Goal: Task Accomplishment & Management: Complete application form

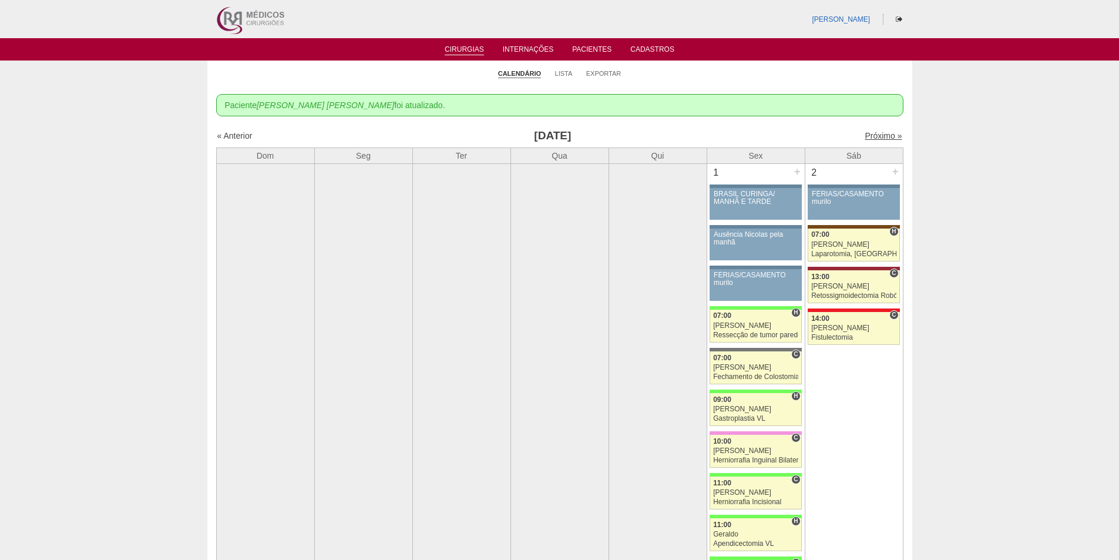
click at [864, 134] on link "Próximo »" at bounding box center [882, 135] width 37 height 9
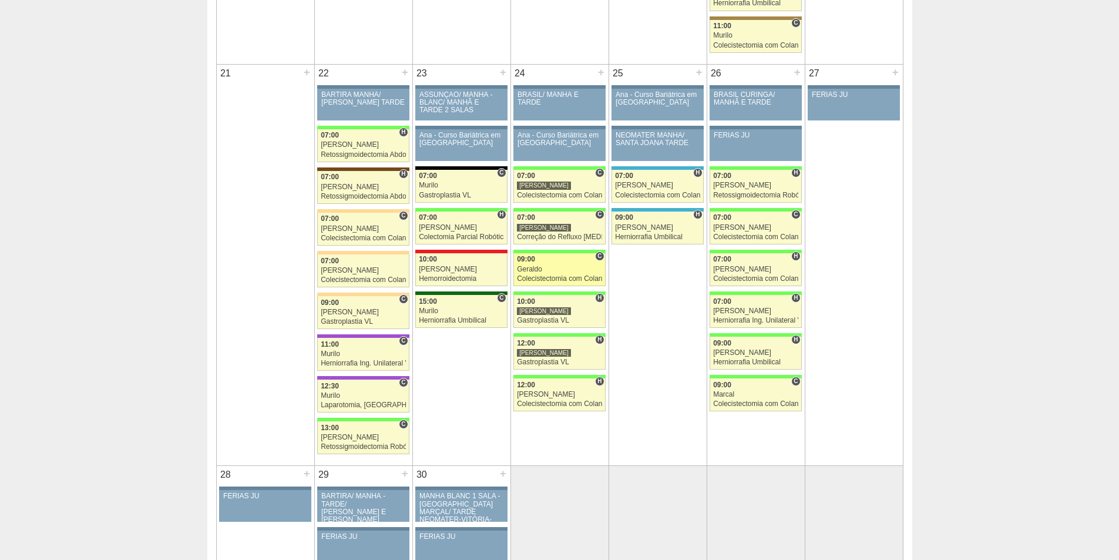
scroll to position [1703, 0]
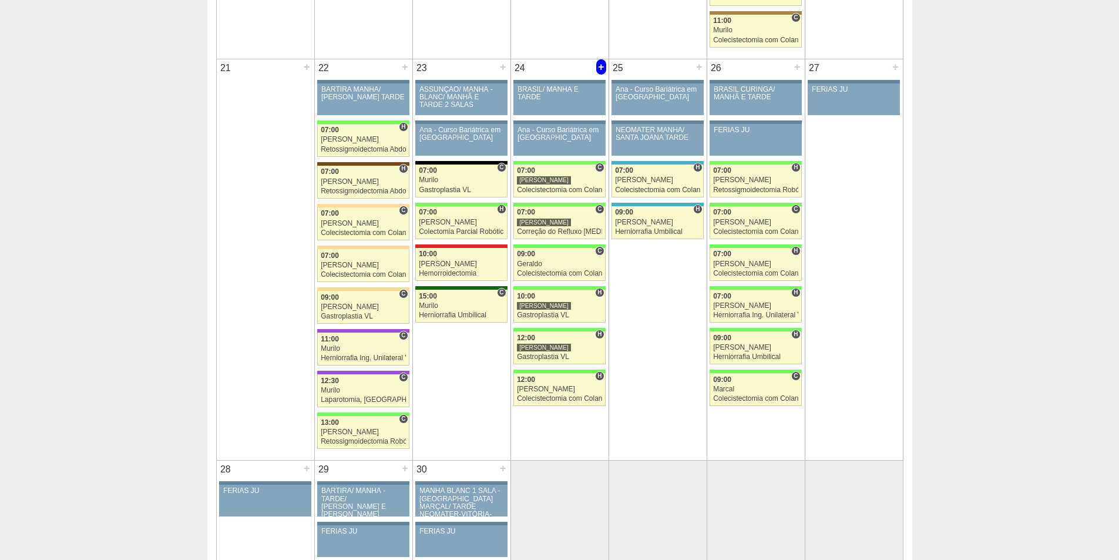
drag, startPoint x: 600, startPoint y: 66, endPoint x: 592, endPoint y: 101, distance: 35.5
click at [600, 68] on div "+" at bounding box center [601, 66] width 10 height 15
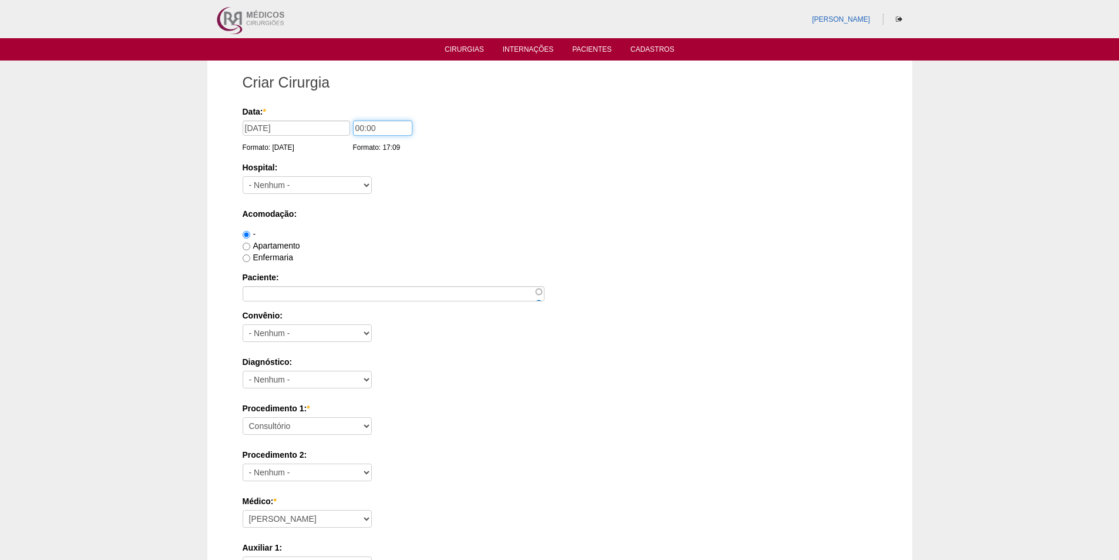
click at [358, 130] on input "00:00" at bounding box center [382, 127] width 59 height 15
click at [360, 129] on input "00:00" at bounding box center [382, 127] width 59 height 15
type input "13:00"
click at [319, 185] on select "- Nenhum - 9 de Julho Albert Einstein Alvorada América Assunção Bartira Benefic…" at bounding box center [307, 185] width 129 height 18
select select "8"
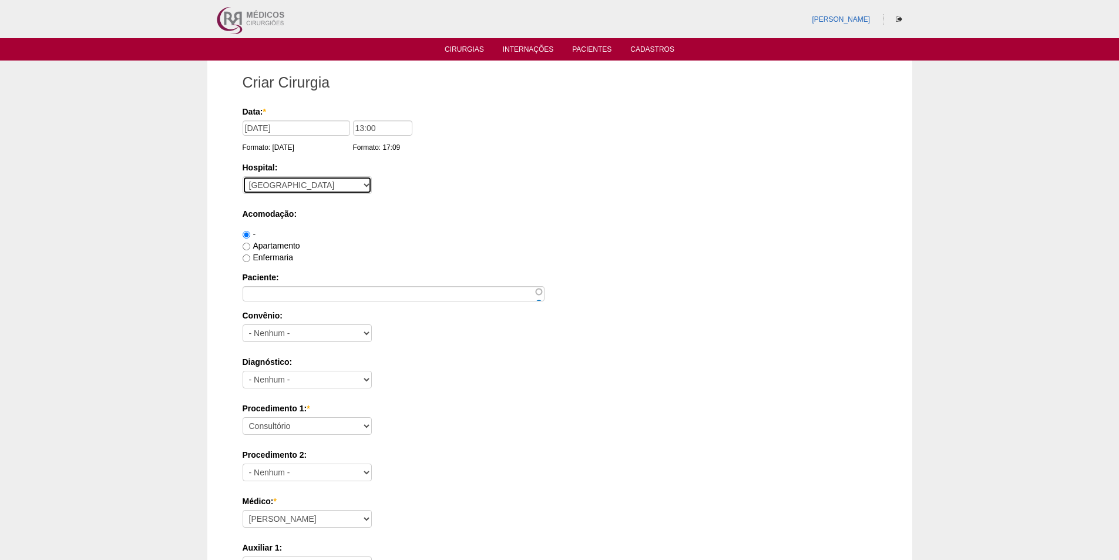
click at [243, 176] on select "- Nenhum - 9 de Julho Albert Einstein Alvorada América Assunção Bartira Benefic…" at bounding box center [307, 185] width 129 height 18
click at [245, 247] on input "Apartamento" at bounding box center [247, 247] width 8 height 8
radio input "true"
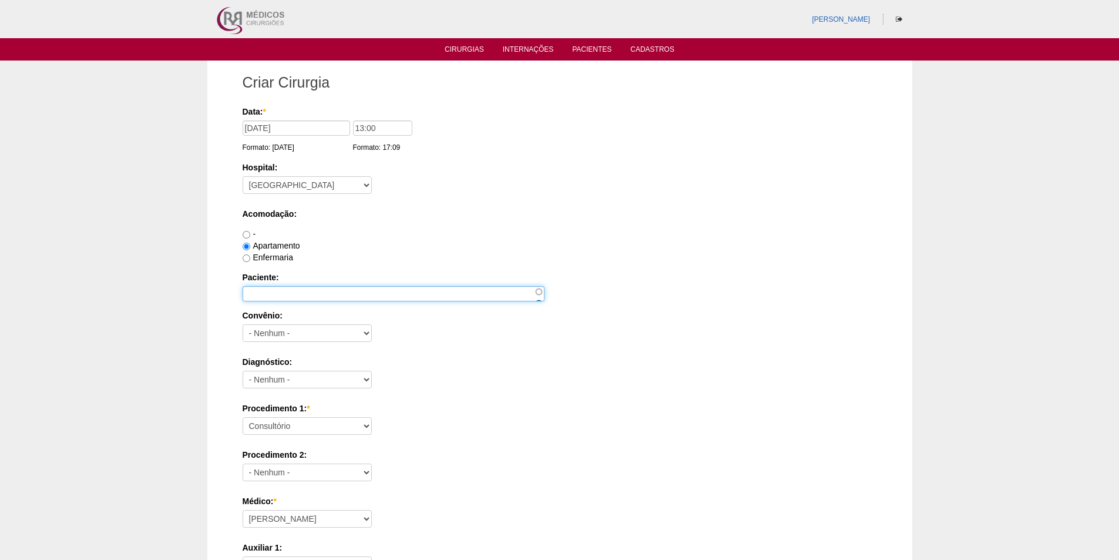
click at [251, 297] on input "Paciente:" at bounding box center [394, 293] width 302 height 15
paste input "Adriano de Souza Alcantara"
type input "Adriano de Souza Alcantara"
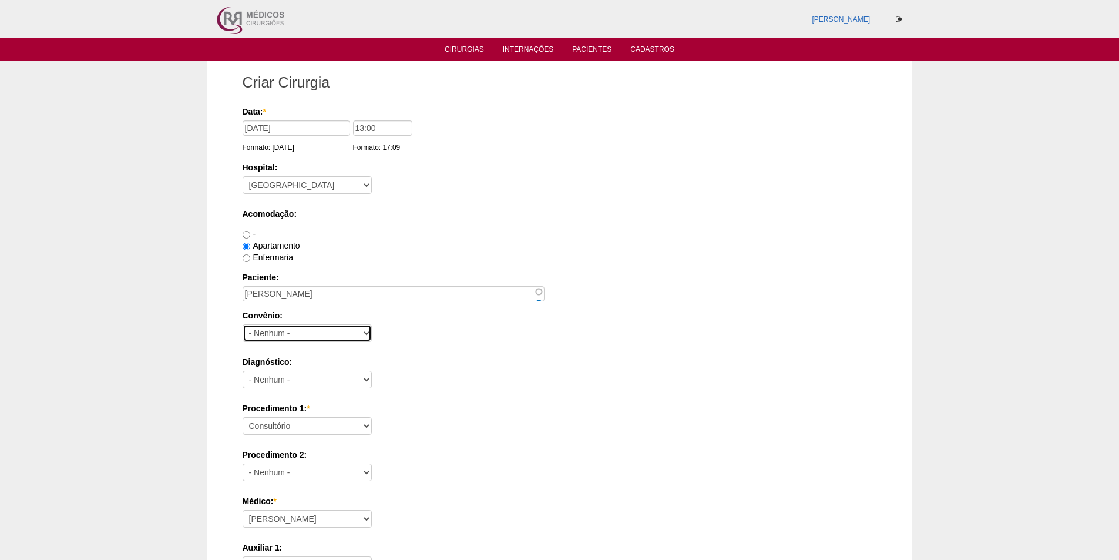
click at [267, 335] on select "- Nenhum - Abet Afresp Allianz Amil Blue Life Caasp Cabesp Caixa de Pensões Car…" at bounding box center [307, 333] width 129 height 18
click at [284, 337] on select "- Nenhum - Abet Afresp Allianz Amil Blue Life Caasp Cabesp Caixa de Pensões Car…" at bounding box center [307, 333] width 129 height 18
select select "26"
click at [243, 324] on select "- Nenhum - Abet Afresp Allianz Amil Blue Life Caasp Cabesp Caixa de Pensões Car…" at bounding box center [307, 333] width 129 height 18
click at [322, 378] on select "- Nenhum - Abdome Agudo Abscesso Hepático Abscesso Perianal Abscesso Peritoneal…" at bounding box center [307, 380] width 129 height 18
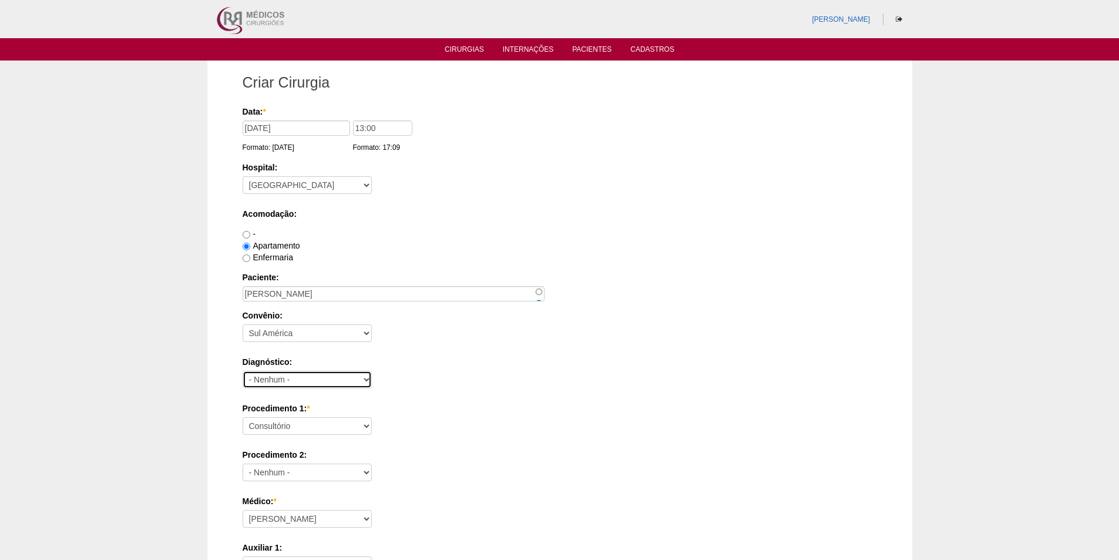
select select "12"
click at [243, 371] on select "- Nenhum - Abdome Agudo Abscesso Hepático Abscesso Perianal Abscesso Peritoneal…" at bounding box center [307, 380] width 129 height 18
click at [321, 424] on select "Consultório Abscesso Hepático - Drenagem Abscesso perianal Amputação Abdômino P…" at bounding box center [307, 426] width 129 height 18
select select "3735"
click at [243, 417] on select "Consultório Abscesso Hepático - Drenagem Abscesso perianal Amputação Abdômino P…" at bounding box center [307, 426] width 129 height 18
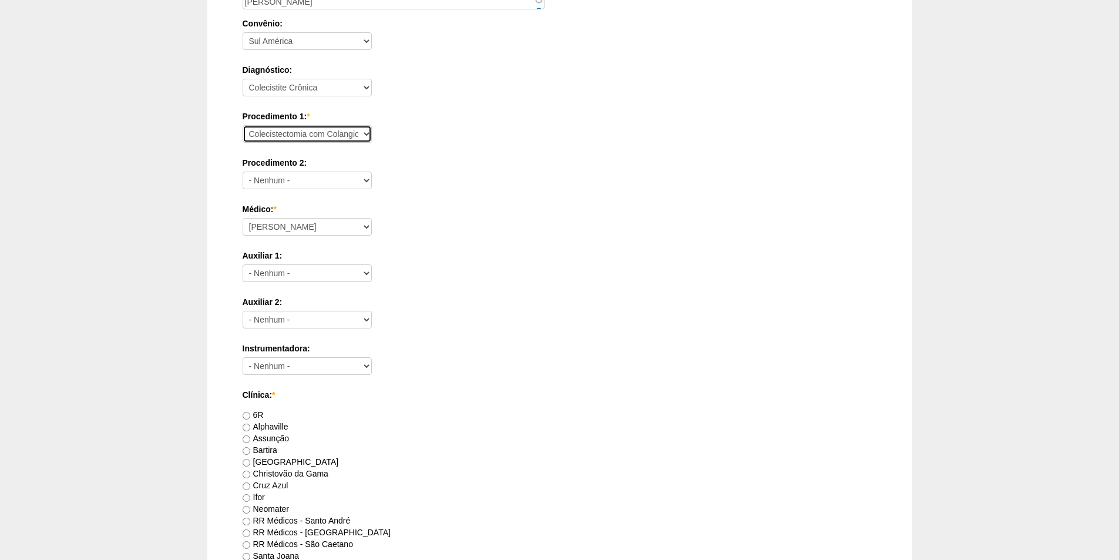
scroll to position [411, 0]
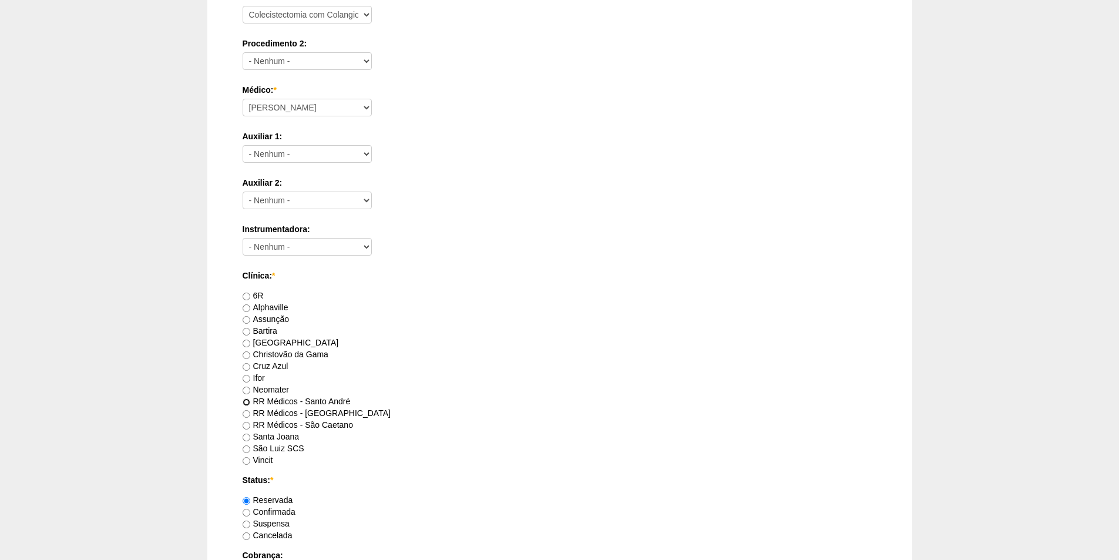
click at [245, 401] on input "RR Médicos - Santo André" at bounding box center [247, 402] width 8 height 8
radio input "true"
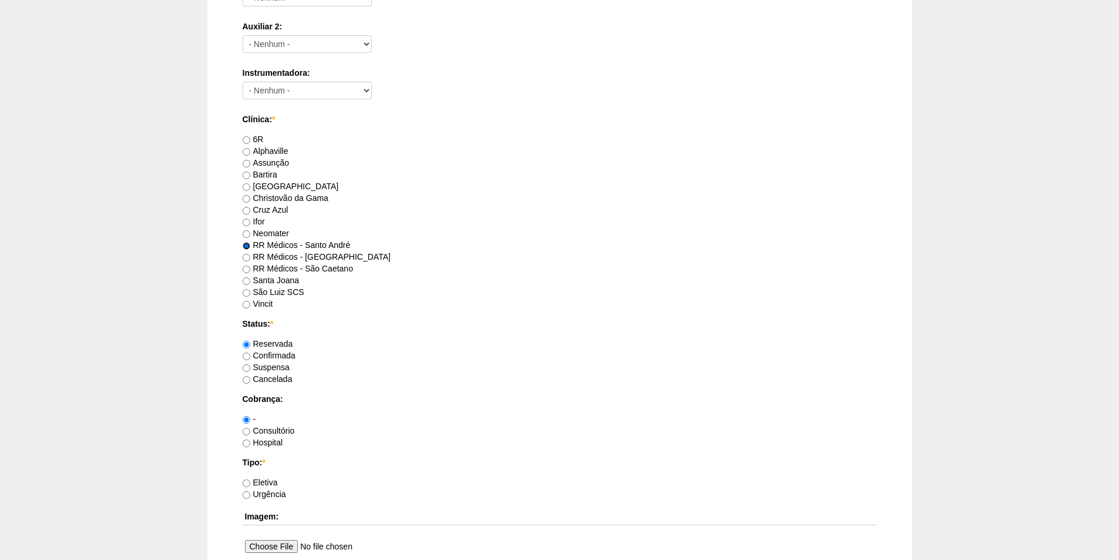
scroll to position [587, 0]
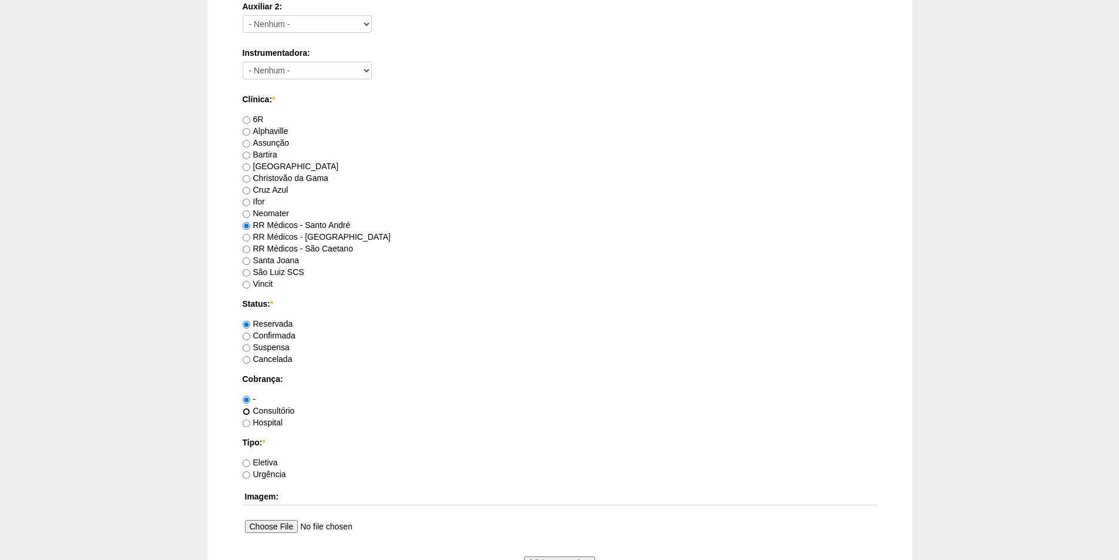
click at [247, 409] on input "Consultório" at bounding box center [247, 412] width 8 height 8
radio input "true"
drag, startPoint x: 245, startPoint y: 465, endPoint x: 263, endPoint y: 460, distance: 18.2
click at [246, 465] on input "Eletiva" at bounding box center [247, 463] width 8 height 8
radio input "true"
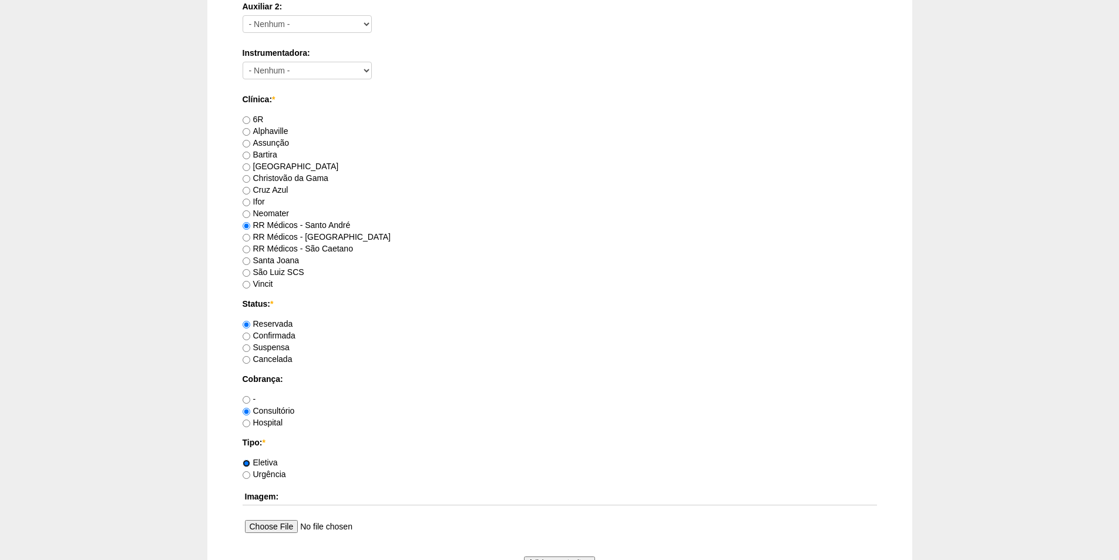
scroll to position [705, 0]
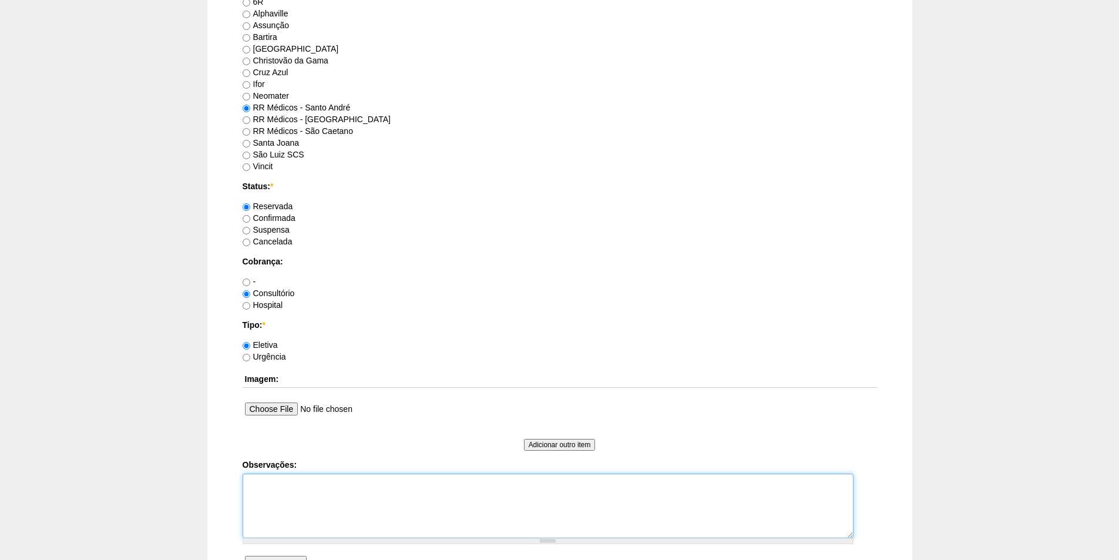
click at [294, 478] on textarea "Observações:" at bounding box center [548, 505] width 611 height 65
type textarea "o"
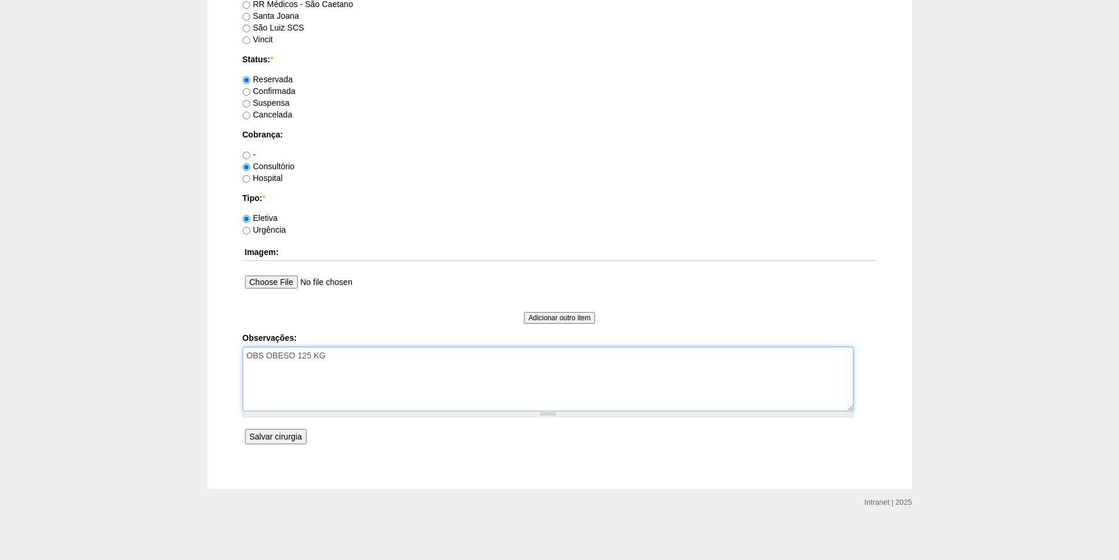
type textarea "OBS OBESO 125 KG"
click at [258, 439] on input "Salvar cirurgia" at bounding box center [276, 436] width 62 height 15
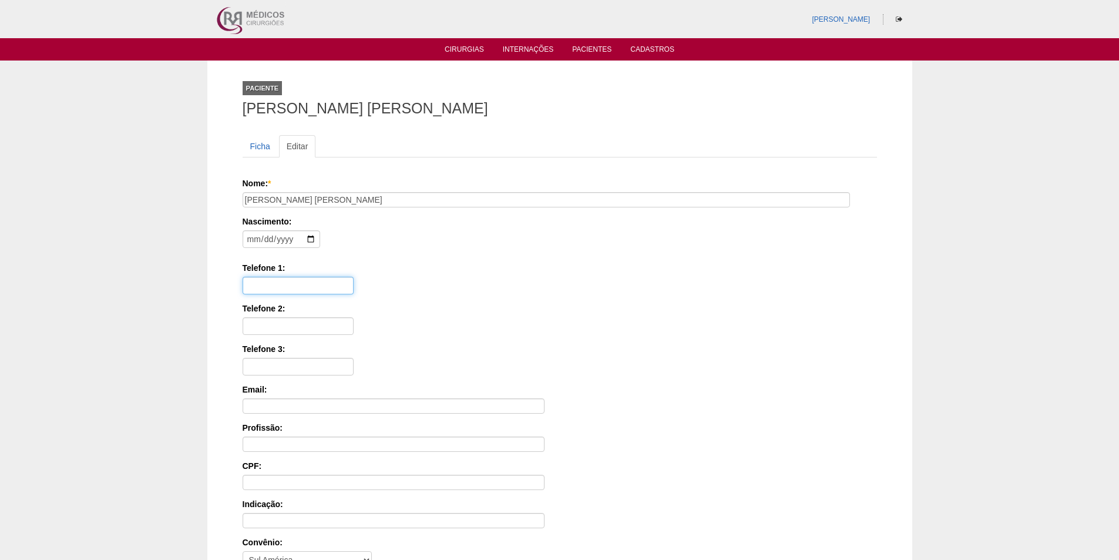
click at [272, 280] on input "Telefone 1:" at bounding box center [298, 286] width 111 height 18
paste input "97263-5483"
type input "1197263-5483"
drag, startPoint x: 248, startPoint y: 238, endPoint x: 254, endPoint y: 232, distance: 8.3
click at [252, 235] on input "date" at bounding box center [282, 239] width 78 height 18
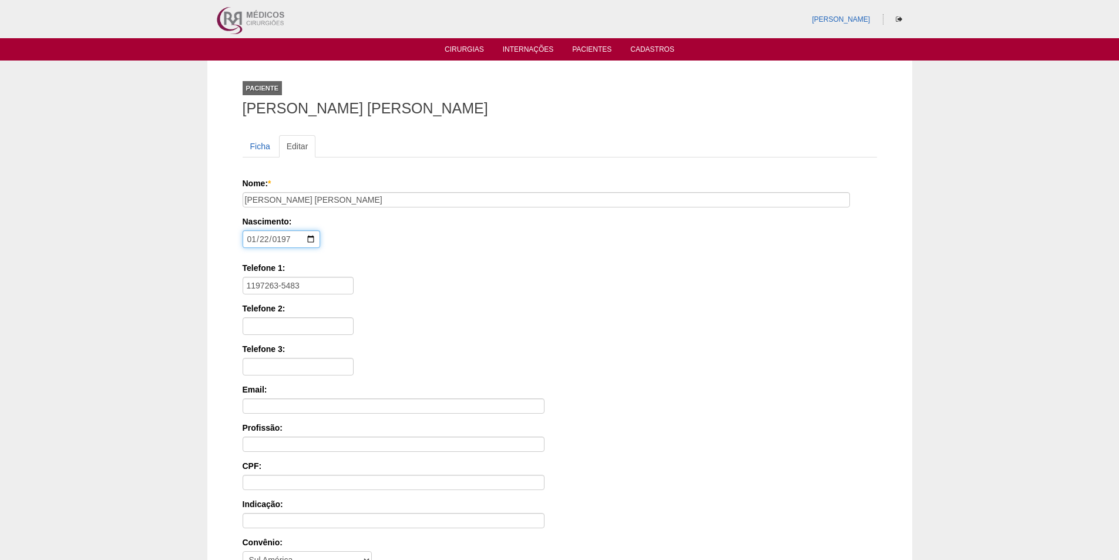
type input "1972-01-22"
click at [397, 277] on div "Telefone 1: 1197263-5483" at bounding box center [560, 278] width 634 height 32
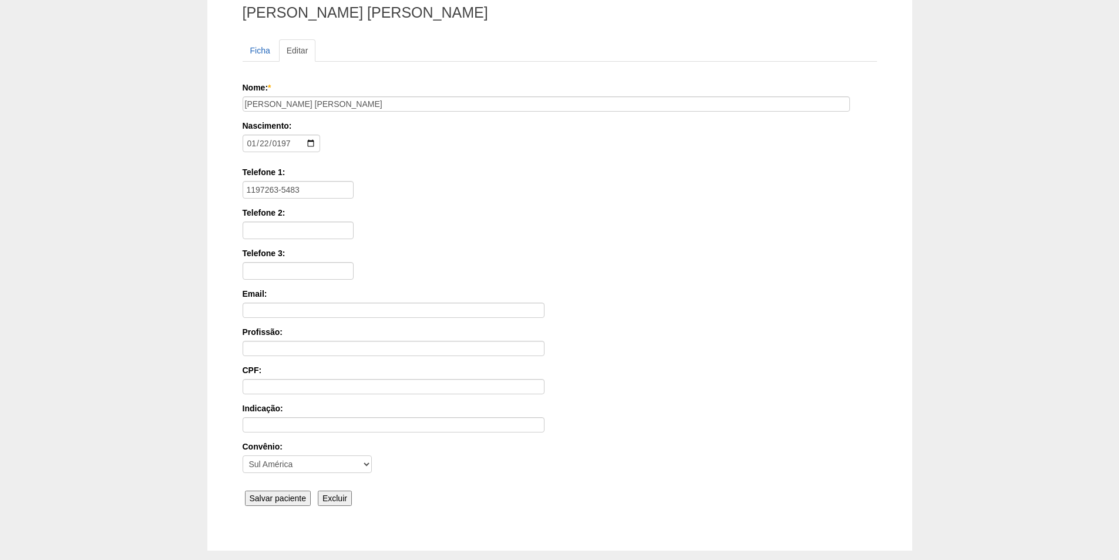
scroll to position [117, 0]
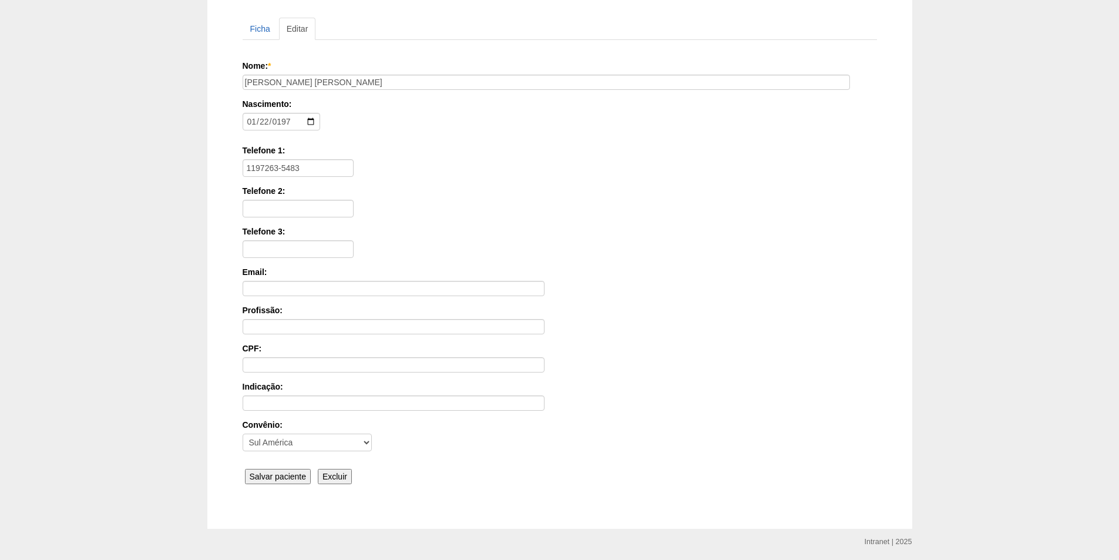
click at [284, 475] on input "Salvar paciente" at bounding box center [278, 476] width 66 height 15
